Goal: Task Accomplishment & Management: Use online tool/utility

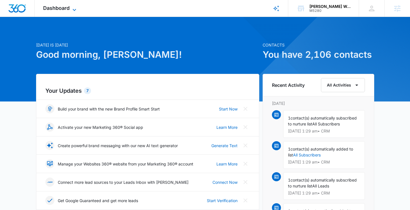
click at [63, 10] on div "Dashboard Apps Reputation Forms CRM Email Social Content Ads Intelligence Files…" at bounding box center [61, 8] width 52 height 17
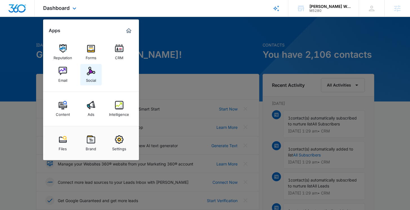
click at [89, 68] on img at bounding box center [91, 71] width 8 height 8
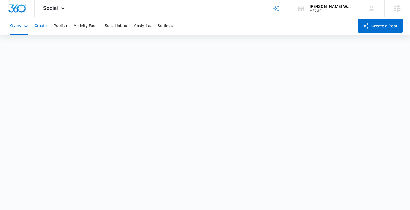
click at [45, 26] on button "Create" at bounding box center [40, 26] width 12 height 18
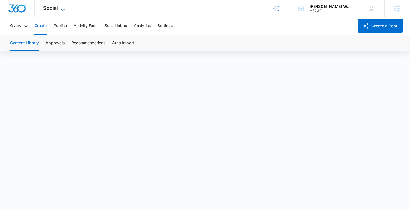
click at [60, 10] on icon at bounding box center [62, 9] width 7 height 7
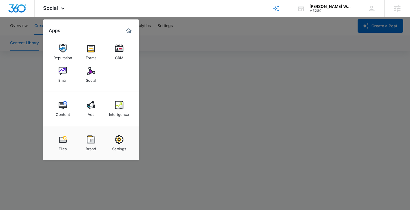
click at [33, 152] on div at bounding box center [205, 105] width 410 height 210
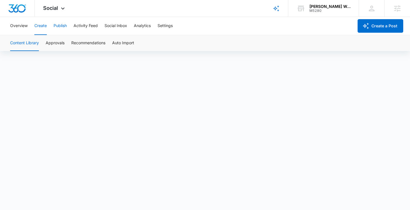
click at [60, 28] on button "Publish" at bounding box center [60, 26] width 13 height 18
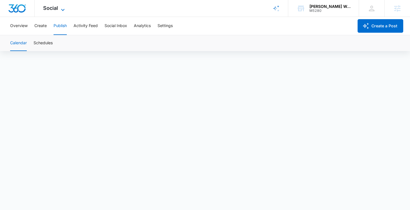
click at [56, 10] on span "Social" at bounding box center [50, 8] width 15 height 6
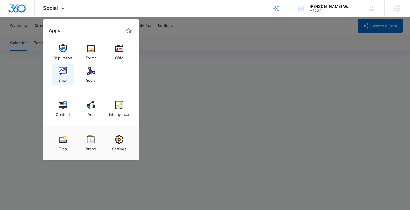
click at [66, 73] on img at bounding box center [63, 71] width 8 height 8
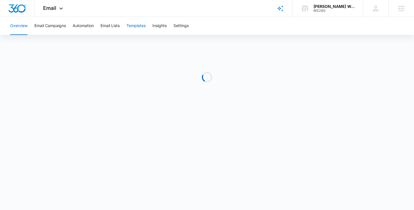
click at [135, 29] on button "Templates" at bounding box center [136, 26] width 19 height 18
click at [90, 27] on button "Automation" at bounding box center [83, 26] width 21 height 18
click at [56, 11] on span "Email" at bounding box center [49, 8] width 13 height 6
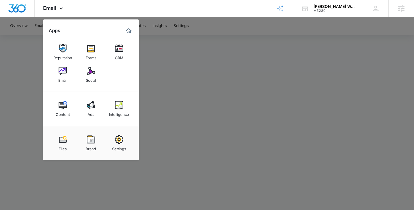
click at [166, 66] on div at bounding box center [207, 105] width 414 height 210
